Goal: Task Accomplishment & Management: Manage account settings

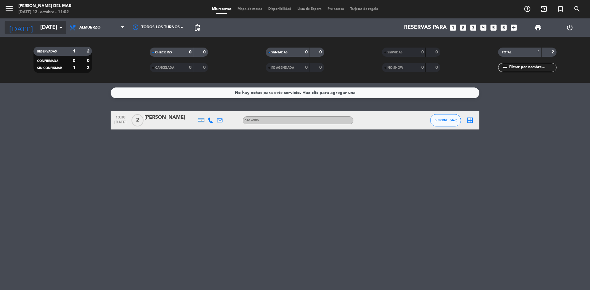
click at [39, 24] on input "[DATE]" at bounding box center [72, 27] width 71 height 12
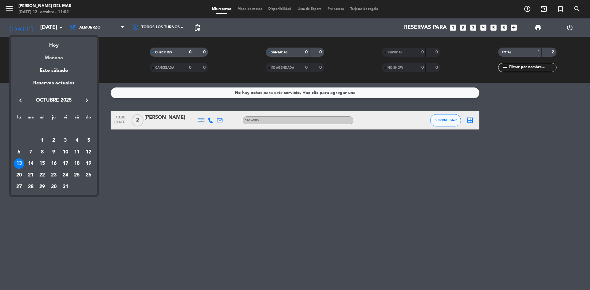
click at [57, 56] on div "Mañana" at bounding box center [54, 55] width 86 height 13
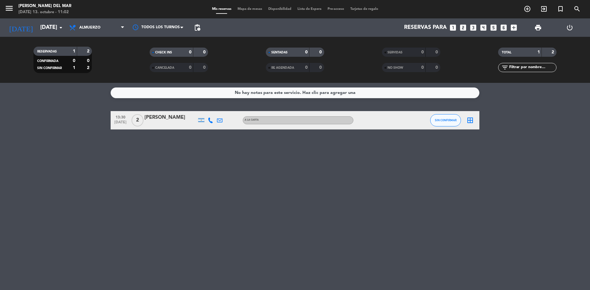
type input "[DATE]"
click at [82, 31] on span "Almuerzo" at bounding box center [96, 28] width 61 height 14
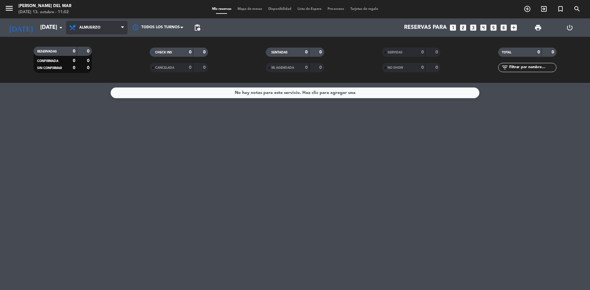
click at [86, 29] on span "Almuerzo" at bounding box center [89, 27] width 21 height 4
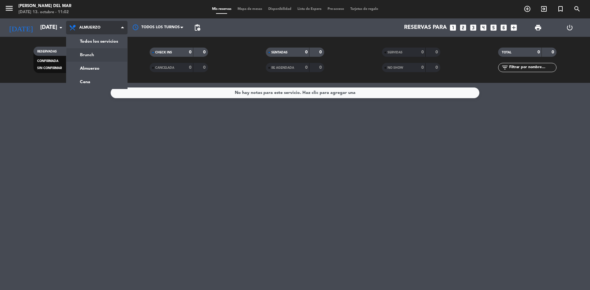
click at [88, 53] on div "menu [PERSON_NAME] del Mar [DATE] 13. octubre - 11:02 Mis reservas Mapa de mesa…" at bounding box center [295, 41] width 590 height 83
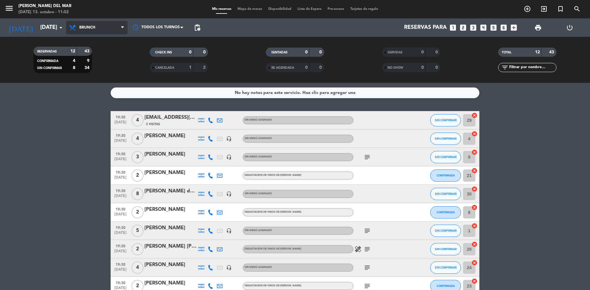
click at [106, 25] on span "Brunch" at bounding box center [96, 28] width 61 height 14
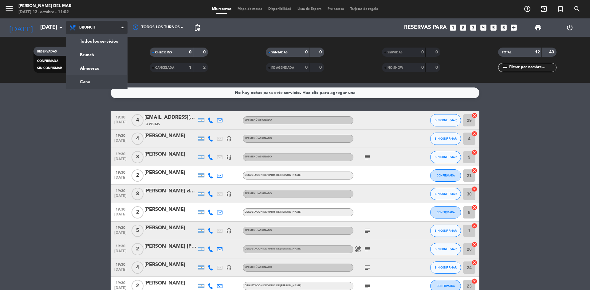
click at [94, 85] on ng-component "menu [PERSON_NAME] del Mar [DATE] 13. octubre - 11:02 Mis reservas Mapa de mesa…" at bounding box center [295, 145] width 590 height 290
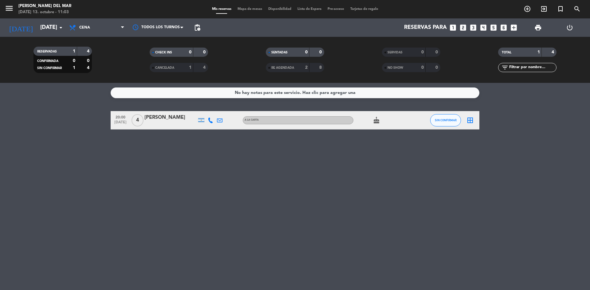
click at [377, 123] on icon "cake" at bounding box center [375, 120] width 7 height 7
click at [470, 119] on icon "border_all" at bounding box center [469, 120] width 7 height 7
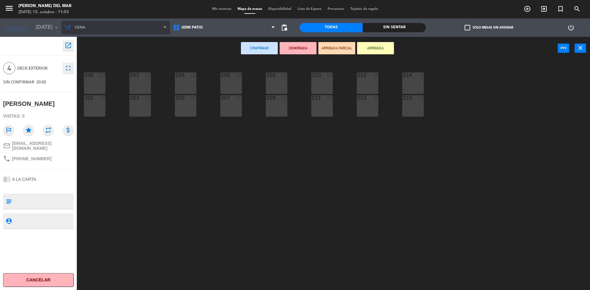
click at [84, 27] on span "Cena" at bounding box center [80, 27] width 11 height 4
click at [160, 27] on span "Cena" at bounding box center [115, 28] width 108 height 14
click at [67, 68] on icon "fullscreen" at bounding box center [67, 67] width 7 height 7
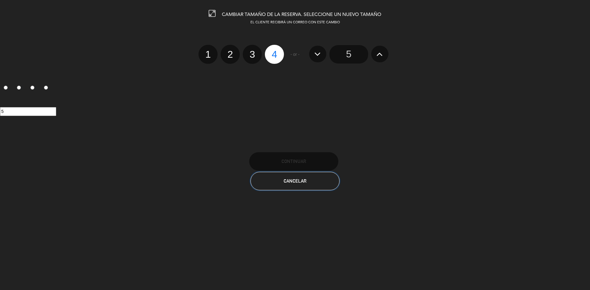
click at [301, 182] on span "Cancelar" at bounding box center [294, 180] width 23 height 5
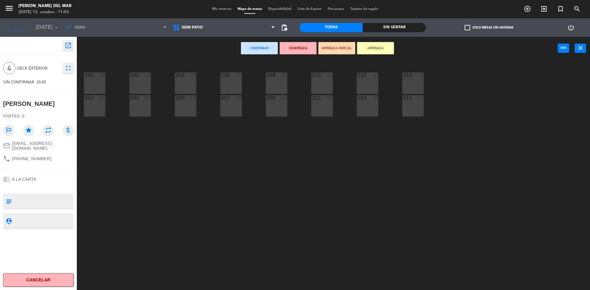
click at [49, 136] on icon "repeat" at bounding box center [48, 130] width 11 height 11
click at [206, 27] on span "GDM PATIO" at bounding box center [224, 28] width 108 height 14
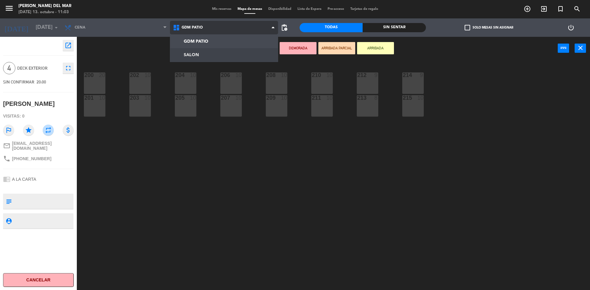
click at [199, 53] on ng-component "menu [PERSON_NAME] del Mar [DATE] 13. octubre - 11:03 Mis reservas Mapa de mesa…" at bounding box center [295, 146] width 590 height 292
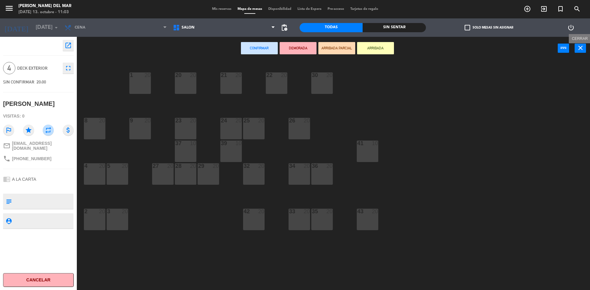
click at [584, 46] on button "close" at bounding box center [579, 48] width 11 height 9
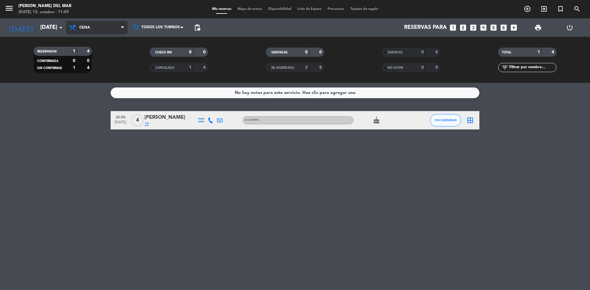
click at [88, 28] on span "Cena" at bounding box center [84, 27] width 11 height 4
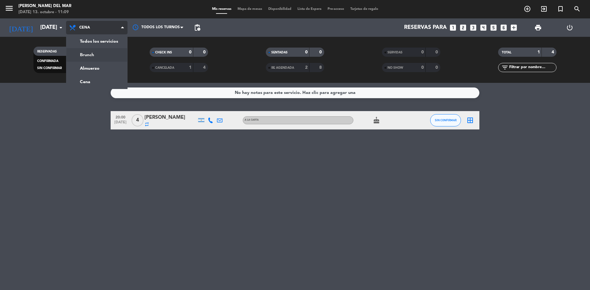
click at [89, 51] on div "menu [PERSON_NAME] del Mar [DATE] 13. octubre - 11:09 Mis reservas Mapa de mesa…" at bounding box center [295, 41] width 590 height 83
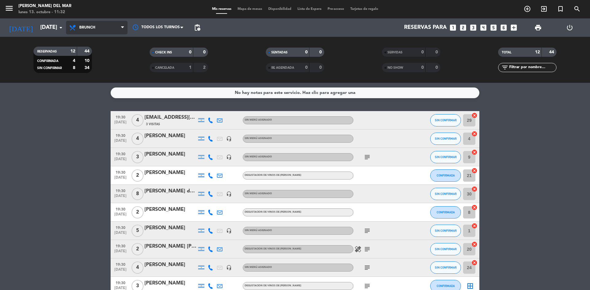
click at [88, 29] on span "Brunch" at bounding box center [87, 27] width 16 height 4
click at [50, 28] on input "[DATE]" at bounding box center [72, 27] width 71 height 12
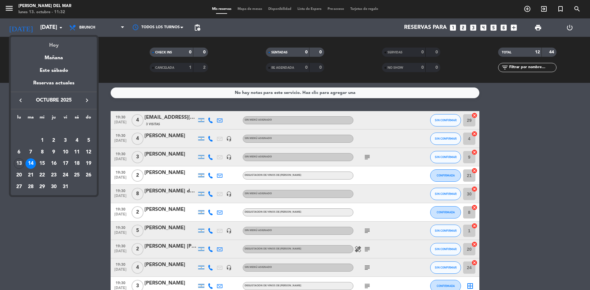
click at [56, 46] on div "Hoy" at bounding box center [54, 43] width 86 height 13
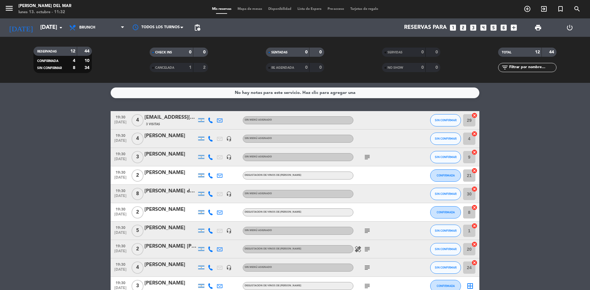
type input "[DATE]"
click at [84, 28] on span "Brunch" at bounding box center [87, 27] width 16 height 4
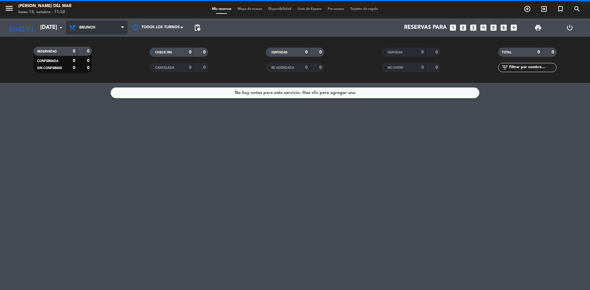
click at [88, 30] on span "Brunch" at bounding box center [96, 28] width 61 height 14
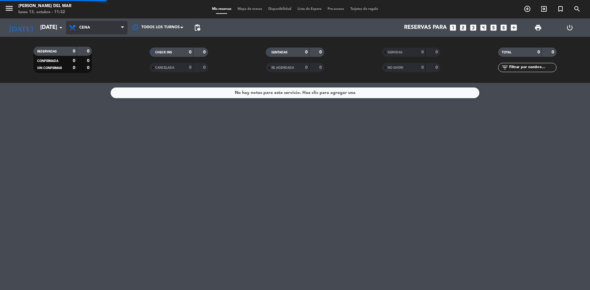
click at [83, 80] on div "menu [PERSON_NAME] del Mar [DATE] 13. octubre - 11:32 Mis reservas Mapa de mesa…" at bounding box center [295, 41] width 590 height 83
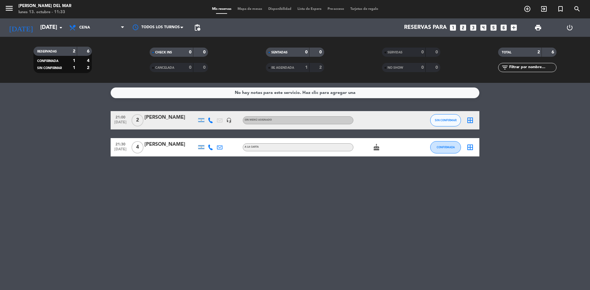
click at [482, 28] on icon "looks_4" at bounding box center [483, 28] width 8 height 8
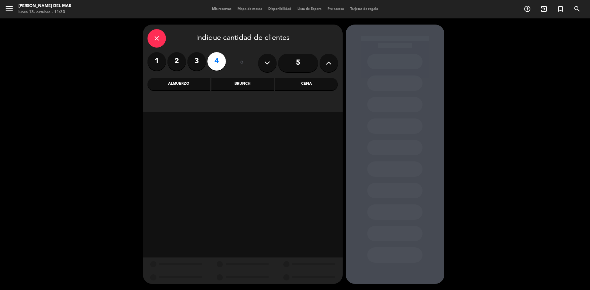
click at [176, 63] on label "2" at bounding box center [176, 61] width 18 height 18
click at [321, 85] on div "Cena" at bounding box center [306, 84] width 62 height 12
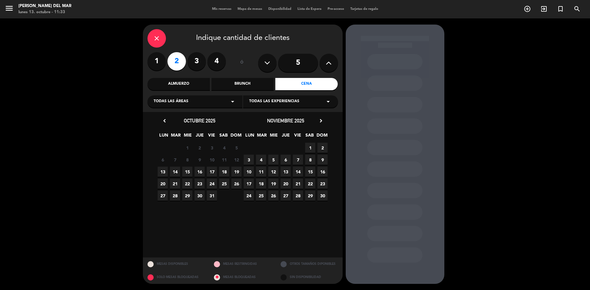
click at [161, 171] on span "13" at bounding box center [163, 172] width 10 height 10
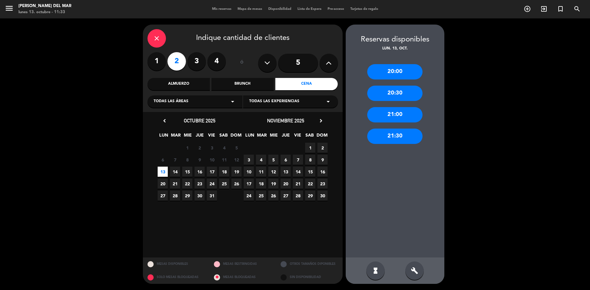
click at [400, 115] on div "21:00" at bounding box center [394, 114] width 55 height 15
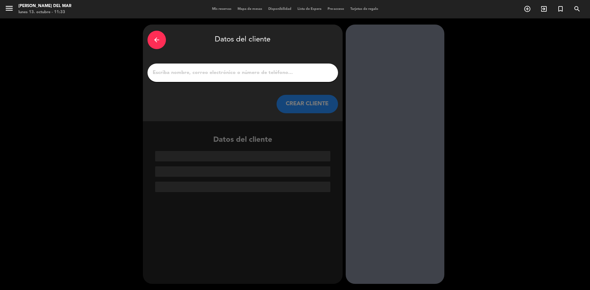
click at [203, 71] on input "1" at bounding box center [242, 72] width 181 height 9
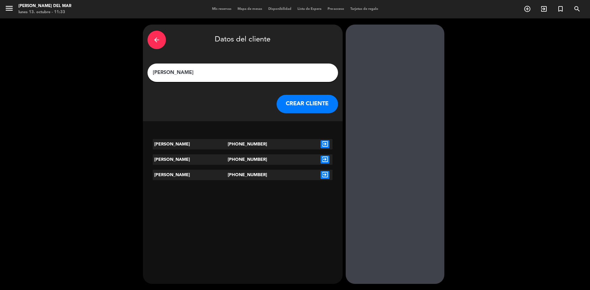
type input "[PERSON_NAME]"
click at [197, 144] on div "[PERSON_NAME]" at bounding box center [190, 144] width 75 height 10
click at [323, 144] on icon "exit_to_app" at bounding box center [324, 144] width 9 height 8
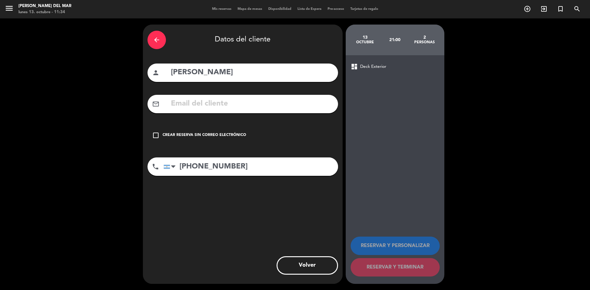
click at [157, 134] on icon "check_box_outline_blank" at bounding box center [155, 135] width 7 height 7
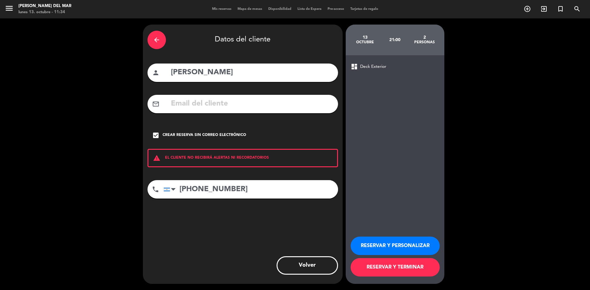
click at [389, 265] on button "RESERVAR Y TERMINAR" at bounding box center [394, 267] width 89 height 18
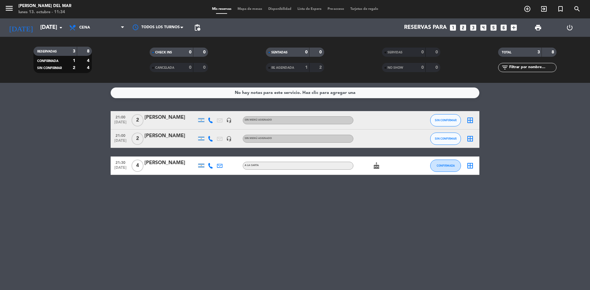
click at [471, 137] on icon "border_all" at bounding box center [469, 138] width 7 height 7
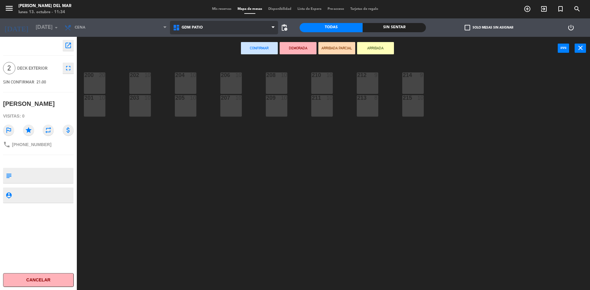
click at [196, 26] on span "GDM PATIO" at bounding box center [191, 27] width 21 height 4
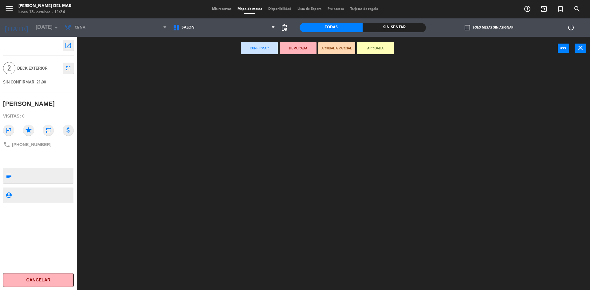
click at [197, 50] on ng-component "menu [PERSON_NAME] del Mar [DATE] 13. octubre - 11:34 Mis reservas Mapa de mesa…" at bounding box center [295, 146] width 590 height 292
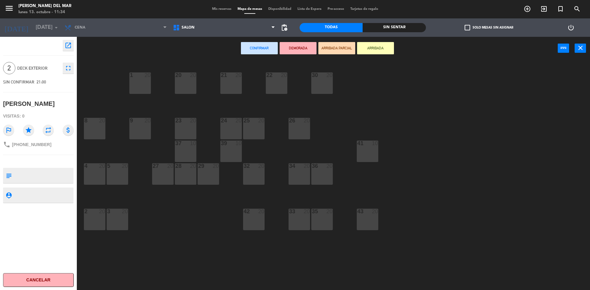
click at [368, 222] on div "43 20" at bounding box center [366, 219] width 21 height 21
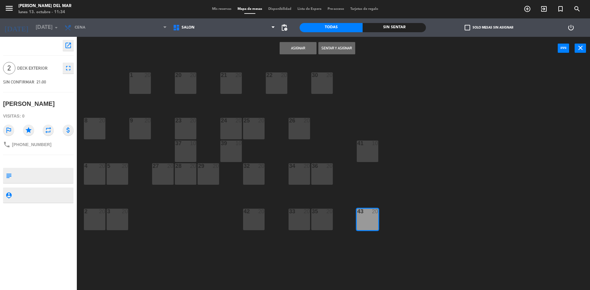
click at [301, 47] on button "Asignar" at bounding box center [297, 48] width 37 height 12
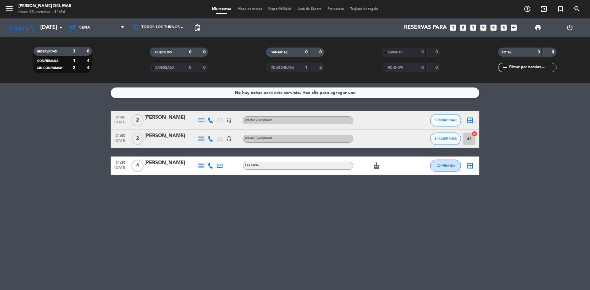
click at [182, 138] on div "[PERSON_NAME]" at bounding box center [170, 136] width 52 height 8
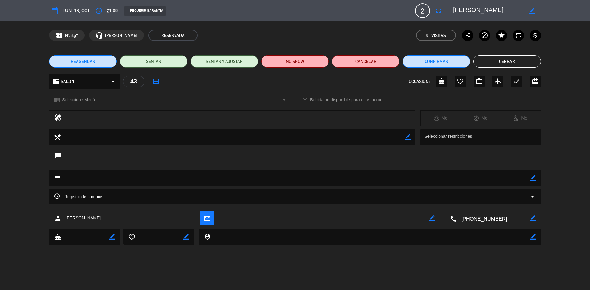
click at [534, 180] on icon "border_color" at bounding box center [533, 178] width 6 height 6
type textarea "quiere un lugar privado tranquilo hacer el 20 off de parte [PERSON_NAME]"
click at [535, 178] on icon at bounding box center [533, 178] width 6 height 6
click at [511, 61] on button "Cerrar" at bounding box center [507, 61] width 68 height 12
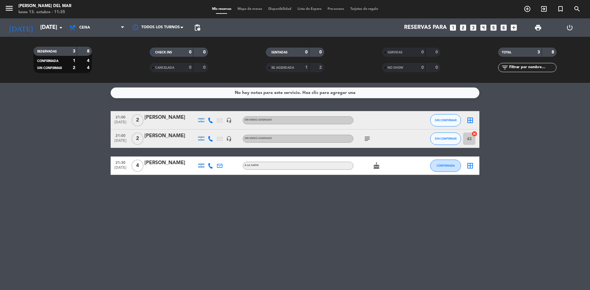
click at [374, 166] on icon "cake" at bounding box center [375, 165] width 7 height 7
click at [169, 161] on div "[PERSON_NAME]" at bounding box center [170, 163] width 52 height 8
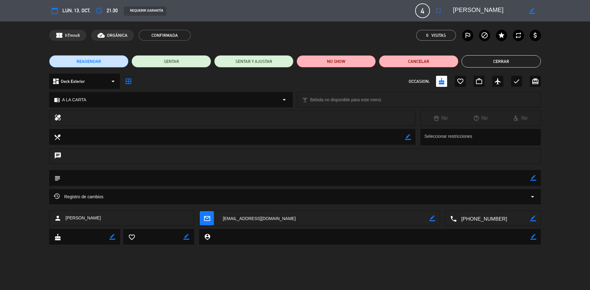
click at [476, 10] on textarea at bounding box center [488, 10] width 70 height 11
click at [531, 11] on icon "border_color" at bounding box center [532, 11] width 6 height 6
click at [476, 10] on textarea at bounding box center [488, 10] width 70 height 11
click at [505, 14] on textarea at bounding box center [488, 10] width 70 height 11
click at [531, 13] on icon at bounding box center [532, 11] width 6 height 6
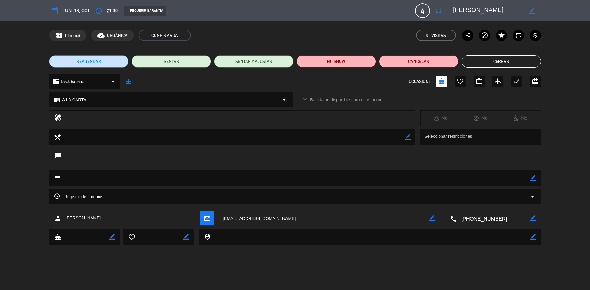
click at [495, 60] on button "Cerrar" at bounding box center [500, 61] width 79 height 12
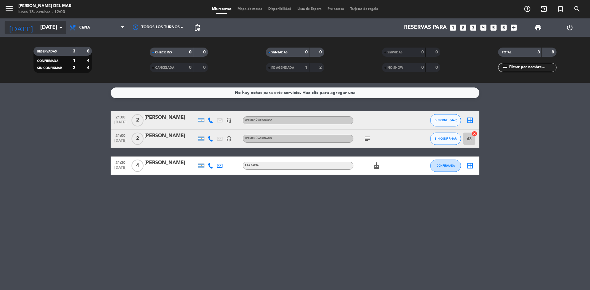
click at [52, 29] on input "[DATE]" at bounding box center [72, 27] width 71 height 12
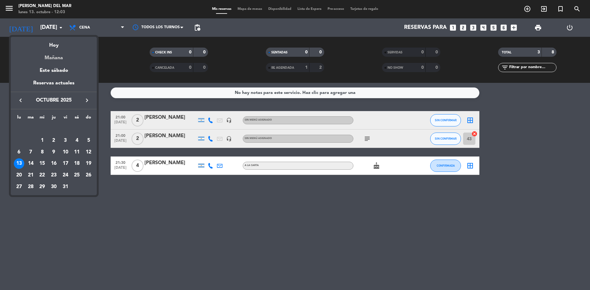
click at [55, 55] on div "Mañana" at bounding box center [54, 55] width 86 height 13
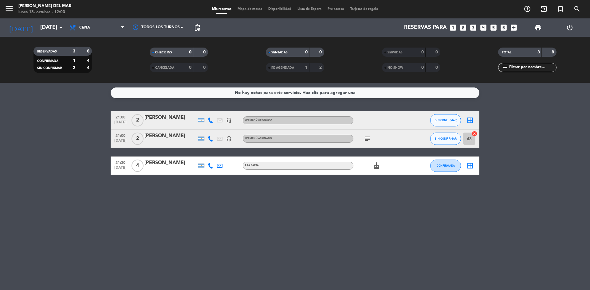
type input "[DATE]"
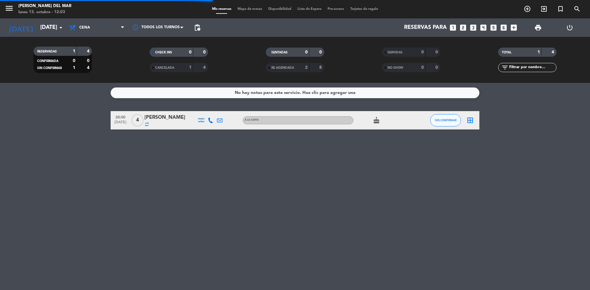
click at [100, 26] on span "Cena" at bounding box center [96, 28] width 61 height 14
click at [97, 54] on div "menu [PERSON_NAME] del Mar [DATE] 13. octubre - 12:03 Mis reservas Mapa de mesa…" at bounding box center [295, 41] width 590 height 83
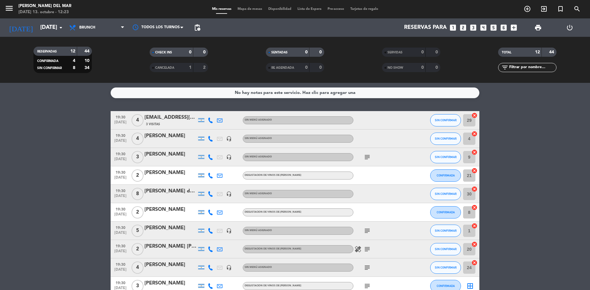
click at [464, 29] on icon "looks_two" at bounding box center [463, 28] width 8 height 8
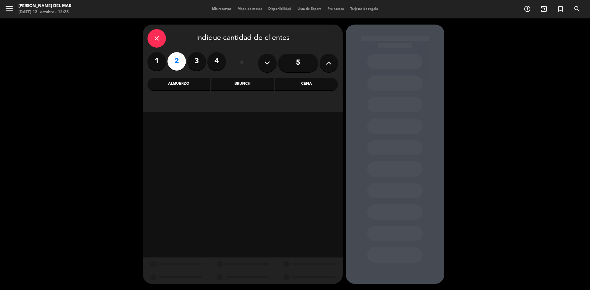
click at [245, 88] on div "Brunch" at bounding box center [242, 84] width 62 height 12
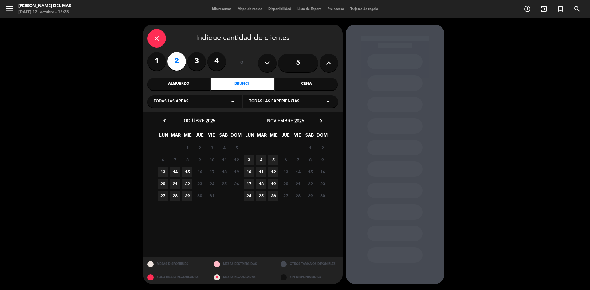
click at [162, 171] on span "13" at bounding box center [163, 172] width 10 height 10
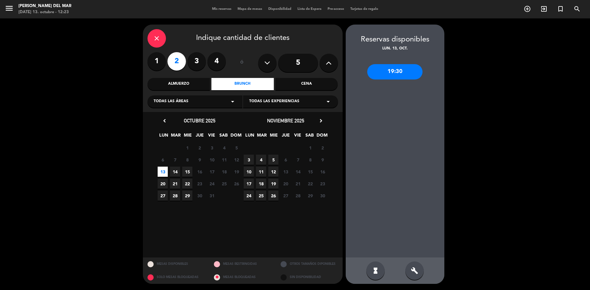
click at [162, 171] on span "13" at bounding box center [163, 172] width 10 height 10
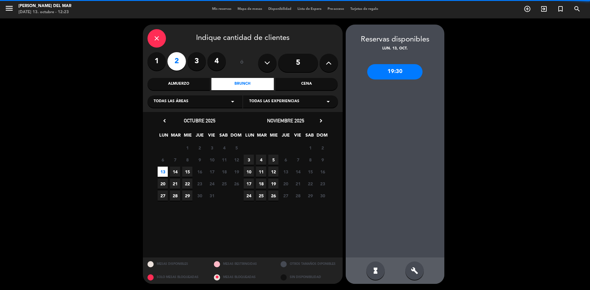
click at [163, 171] on span "13" at bounding box center [163, 172] width 10 height 10
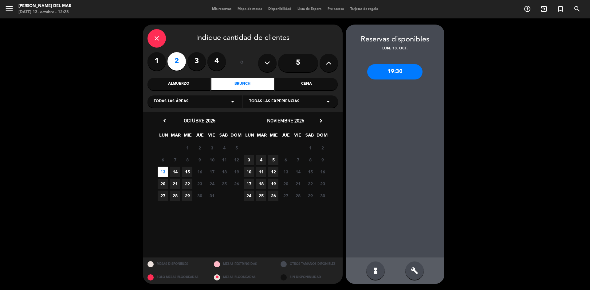
click at [174, 171] on span "14" at bounding box center [175, 172] width 10 height 10
click at [393, 73] on div "19:30" at bounding box center [394, 71] width 55 height 15
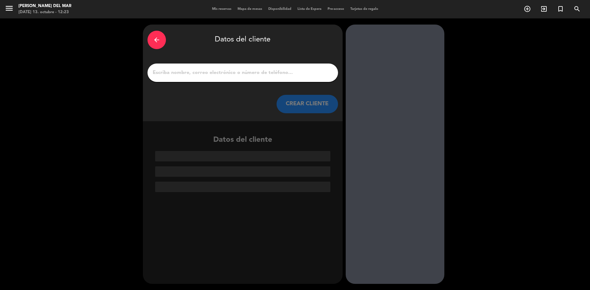
click at [259, 68] on input "1" at bounding box center [242, 72] width 181 height 9
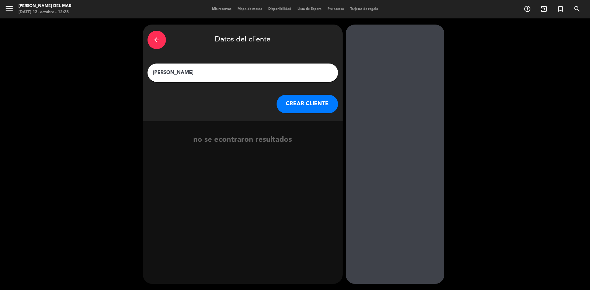
type input "[PERSON_NAME]"
click at [301, 108] on button "CREAR CLIENTE" at bounding box center [306, 104] width 61 height 18
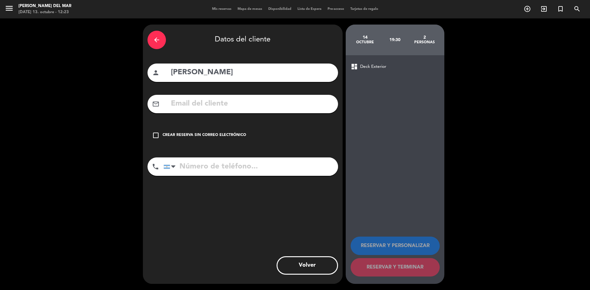
click at [155, 134] on icon "check_box_outline_blank" at bounding box center [155, 135] width 7 height 7
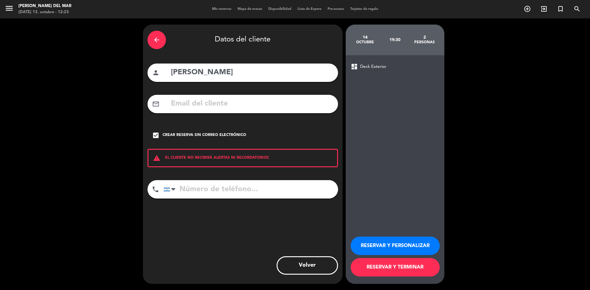
click at [188, 189] on input "tel" at bounding box center [250, 189] width 174 height 18
type input "1111111111"
click at [407, 264] on button "RESERVAR Y TERMINAR" at bounding box center [394, 267] width 89 height 18
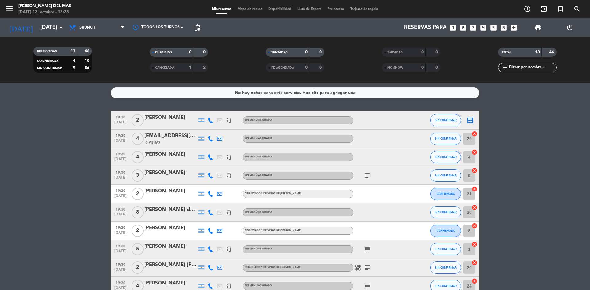
click at [470, 122] on icon "border_all" at bounding box center [469, 120] width 7 height 7
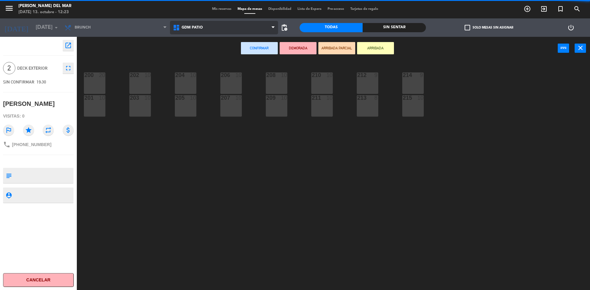
click at [203, 28] on span "GDM PATIO" at bounding box center [224, 28] width 108 height 14
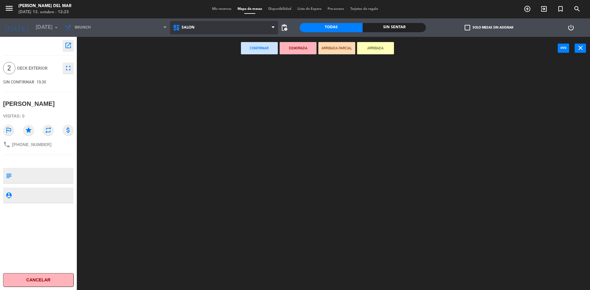
click at [197, 55] on ng-component "menu [PERSON_NAME] del Mar [DATE] 13. octubre - 12:23 Mis reservas Mapa de mesa…" at bounding box center [295, 146] width 590 height 292
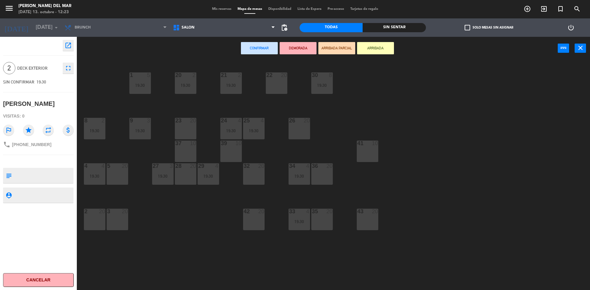
click at [185, 129] on div "23 20" at bounding box center [185, 128] width 21 height 21
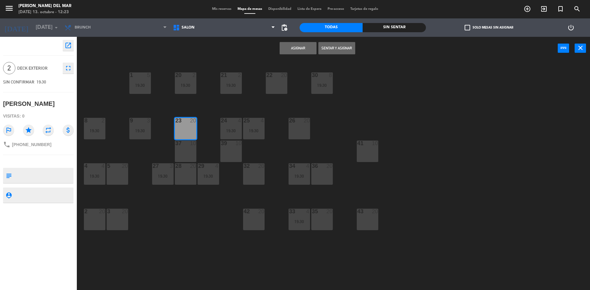
click at [295, 49] on button "Asignar" at bounding box center [297, 48] width 37 height 12
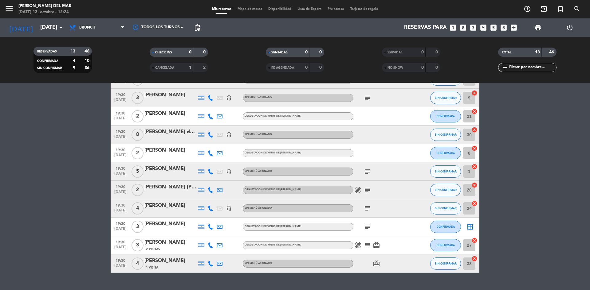
scroll to position [91, 0]
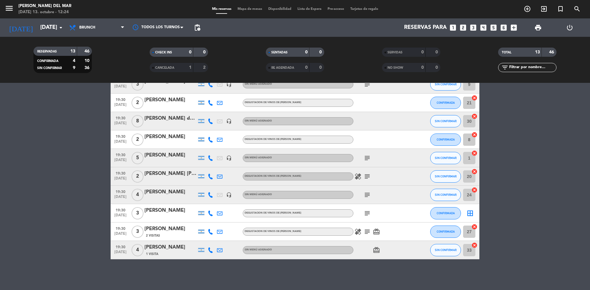
click at [470, 214] on icon "border_all" at bounding box center [469, 213] width 7 height 7
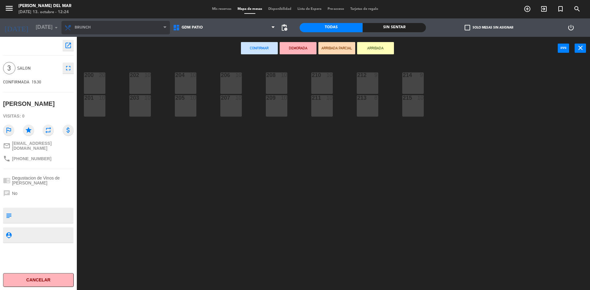
click at [113, 26] on span "Brunch" at bounding box center [115, 28] width 108 height 14
click at [103, 31] on span "Brunch" at bounding box center [115, 28] width 108 height 14
click at [163, 28] on span "Brunch" at bounding box center [115, 28] width 108 height 14
click at [153, 29] on span "Brunch" at bounding box center [115, 28] width 108 height 14
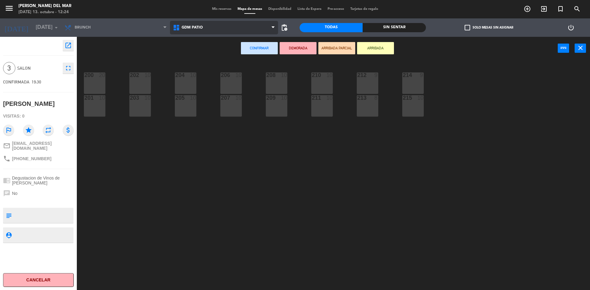
click at [185, 27] on span "GDM PATIO" at bounding box center [191, 27] width 21 height 4
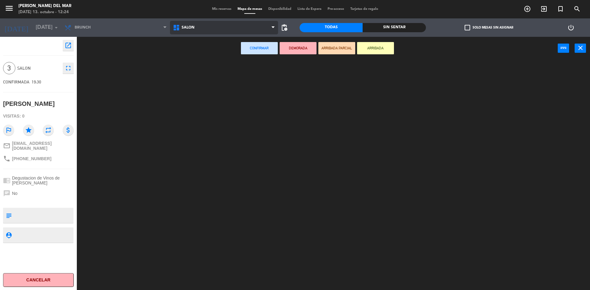
click at [193, 56] on ng-component "menu [PERSON_NAME] del Mar [DATE] 13. octubre - 12:24 Mis reservas Mapa de mesa…" at bounding box center [295, 146] width 590 height 292
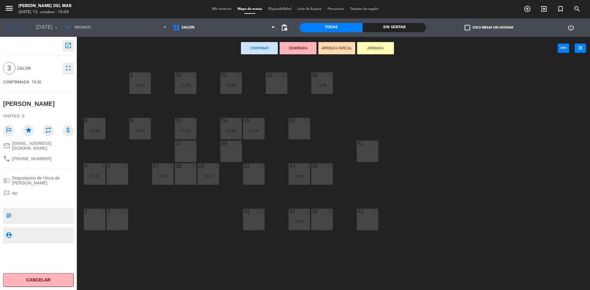
click at [90, 219] on div "2 20" at bounding box center [94, 219] width 21 height 21
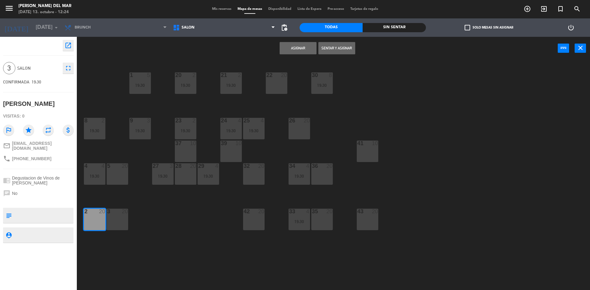
click at [120, 219] on div "3 20" at bounding box center [117, 219] width 21 height 21
click at [299, 49] on button "Asignar" at bounding box center [297, 48] width 37 height 12
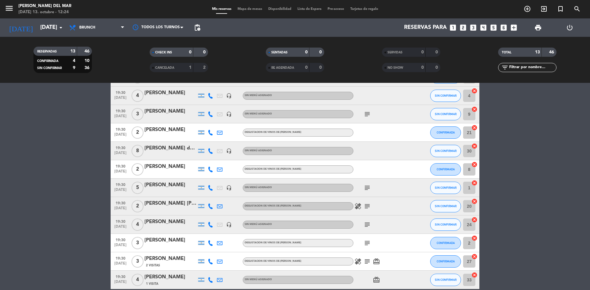
scroll to position [91, 0]
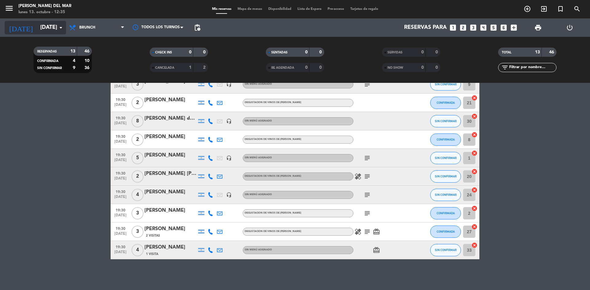
click at [37, 28] on input "[DATE]" at bounding box center [72, 27] width 71 height 12
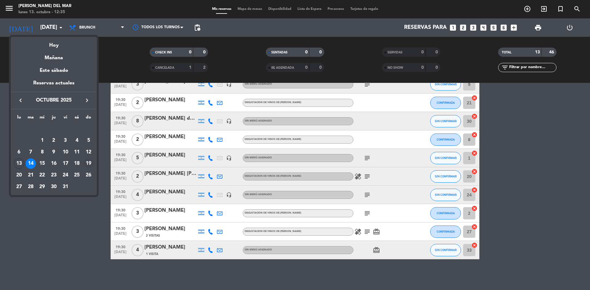
click at [87, 164] on div "19" at bounding box center [88, 163] width 10 height 10
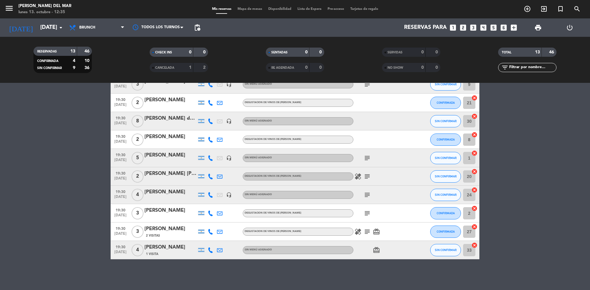
type input "[DATE]"
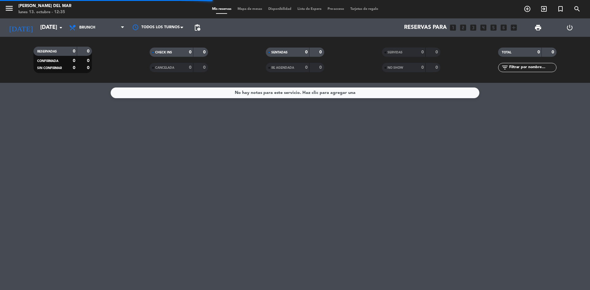
scroll to position [0, 0]
click at [99, 29] on span "Brunch" at bounding box center [96, 28] width 61 height 14
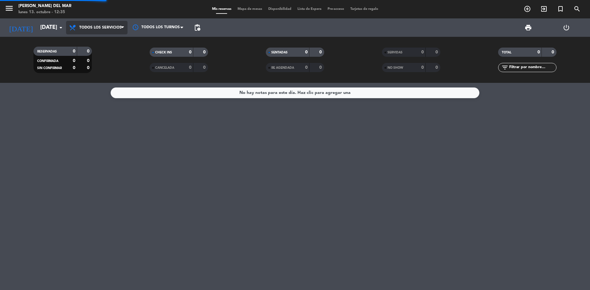
click at [99, 41] on div "menu [PERSON_NAME] del Mar [DATE] 13. octubre - 12:35 Mis reservas Mapa de mesa…" at bounding box center [295, 41] width 590 height 83
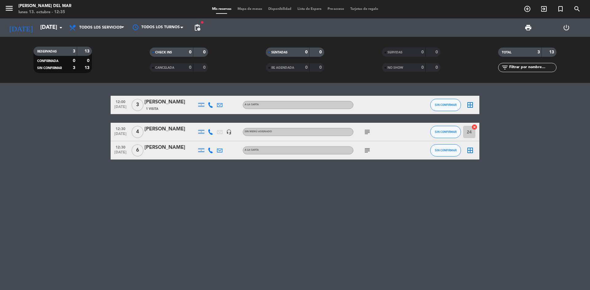
click at [368, 133] on icon "subject" at bounding box center [366, 131] width 7 height 7
click at [472, 151] on icon "border_all" at bounding box center [469, 150] width 7 height 7
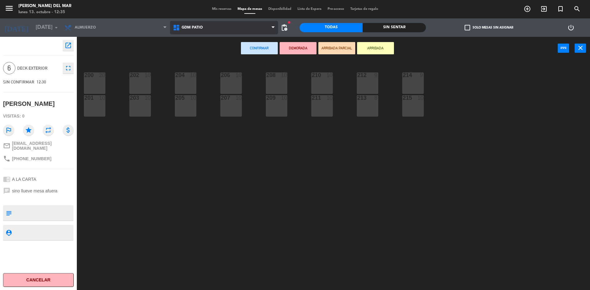
click at [197, 28] on span "GDM PATIO" at bounding box center [191, 27] width 21 height 4
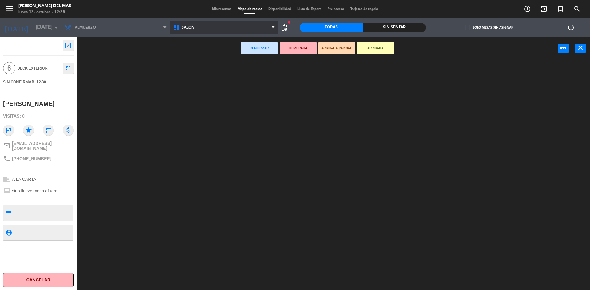
click at [197, 53] on ng-component "menu [PERSON_NAME] del Mar [DATE] 13. octubre - 12:35 Mis reservas Mapa de mesa…" at bounding box center [295, 146] width 590 height 292
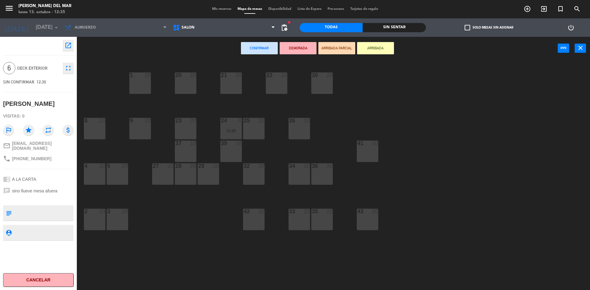
click at [274, 84] on div "22 20" at bounding box center [276, 82] width 21 height 21
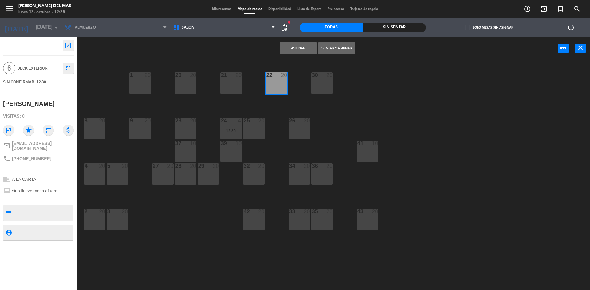
click at [274, 84] on div "22 20" at bounding box center [276, 82] width 21 height 21
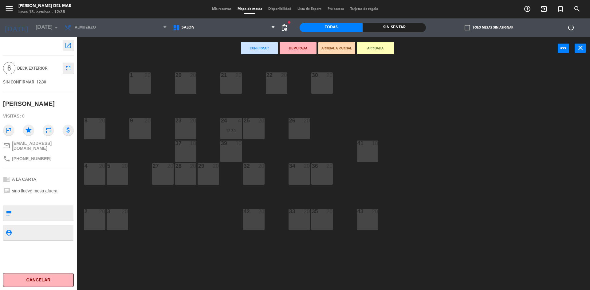
click at [322, 85] on div "30 20" at bounding box center [321, 82] width 21 height 21
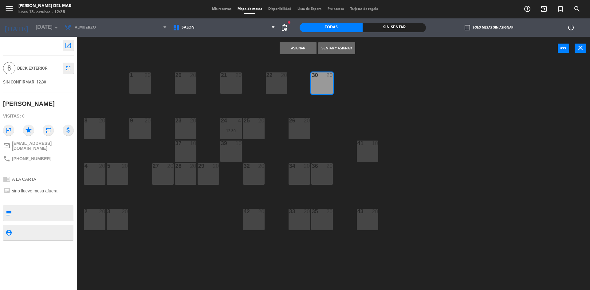
click at [303, 49] on button "Asignar" at bounding box center [297, 48] width 37 height 12
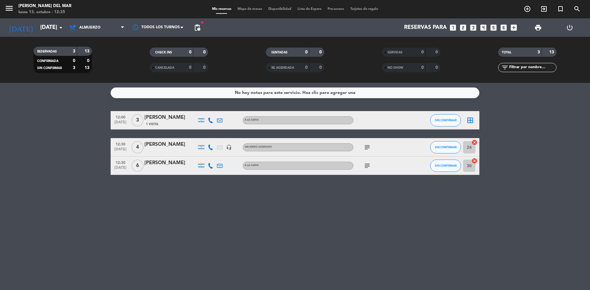
click at [471, 121] on icon "border_all" at bounding box center [469, 120] width 7 height 7
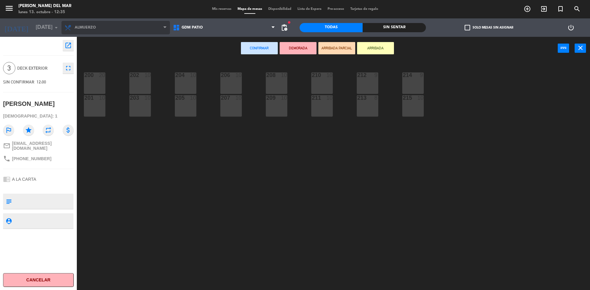
click at [131, 26] on span "Almuerzo" at bounding box center [115, 28] width 108 height 14
click at [162, 28] on span "Almuerzo" at bounding box center [115, 28] width 108 height 14
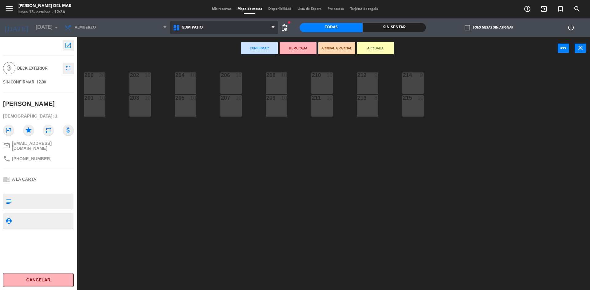
click at [191, 28] on span "GDM PATIO" at bounding box center [191, 27] width 21 height 4
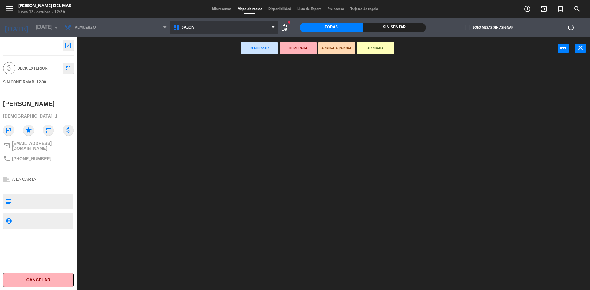
click at [193, 53] on ng-component "menu [PERSON_NAME] del Mar [DATE] 13. octubre - 12:36 Mis reservas Mapa de mesa…" at bounding box center [295, 146] width 590 height 292
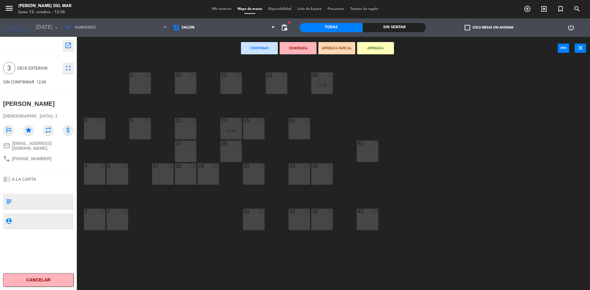
click at [116, 177] on div "5 20" at bounding box center [117, 173] width 21 height 21
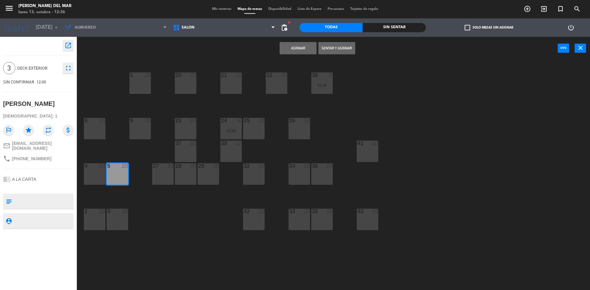
click at [98, 177] on div "4 20" at bounding box center [94, 173] width 21 height 21
click at [300, 50] on button "Asignar" at bounding box center [297, 48] width 37 height 12
